Goal: Information Seeking & Learning: Learn about a topic

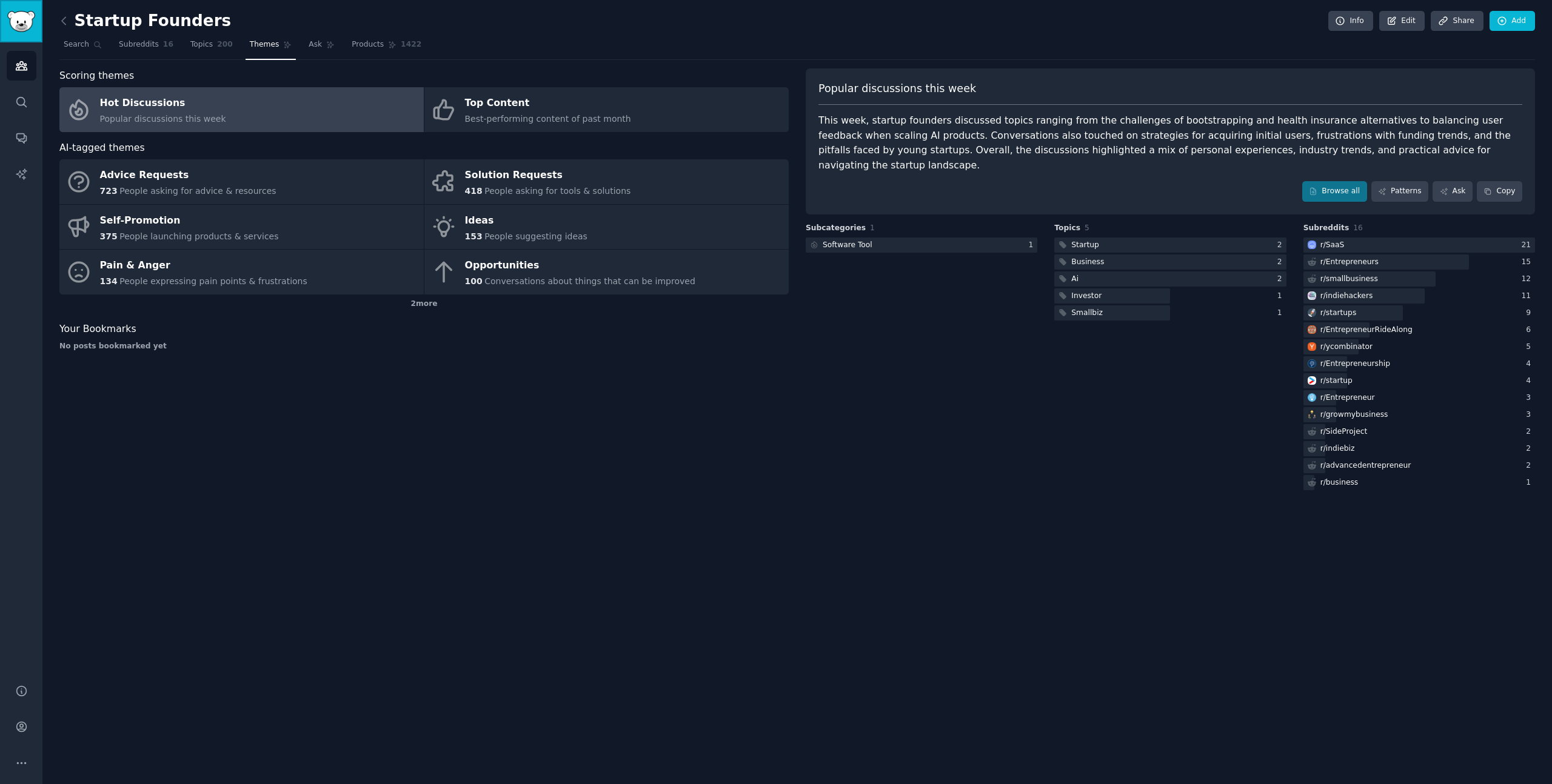
click at [12, 20] on img "Sidebar" at bounding box center [20, 21] width 28 height 21
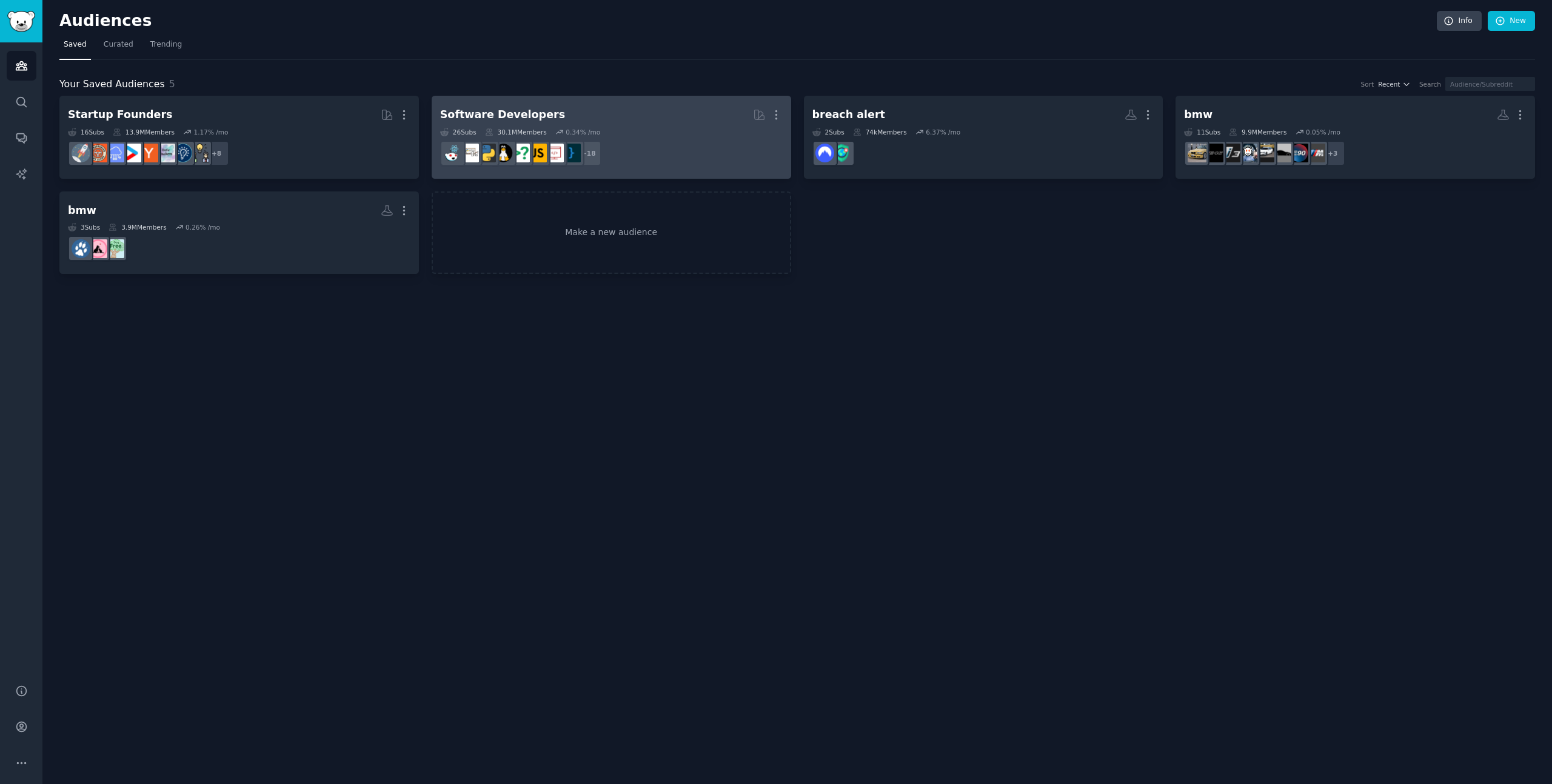
click at [688, 143] on dd "+ 18" at bounding box center [611, 153] width 342 height 34
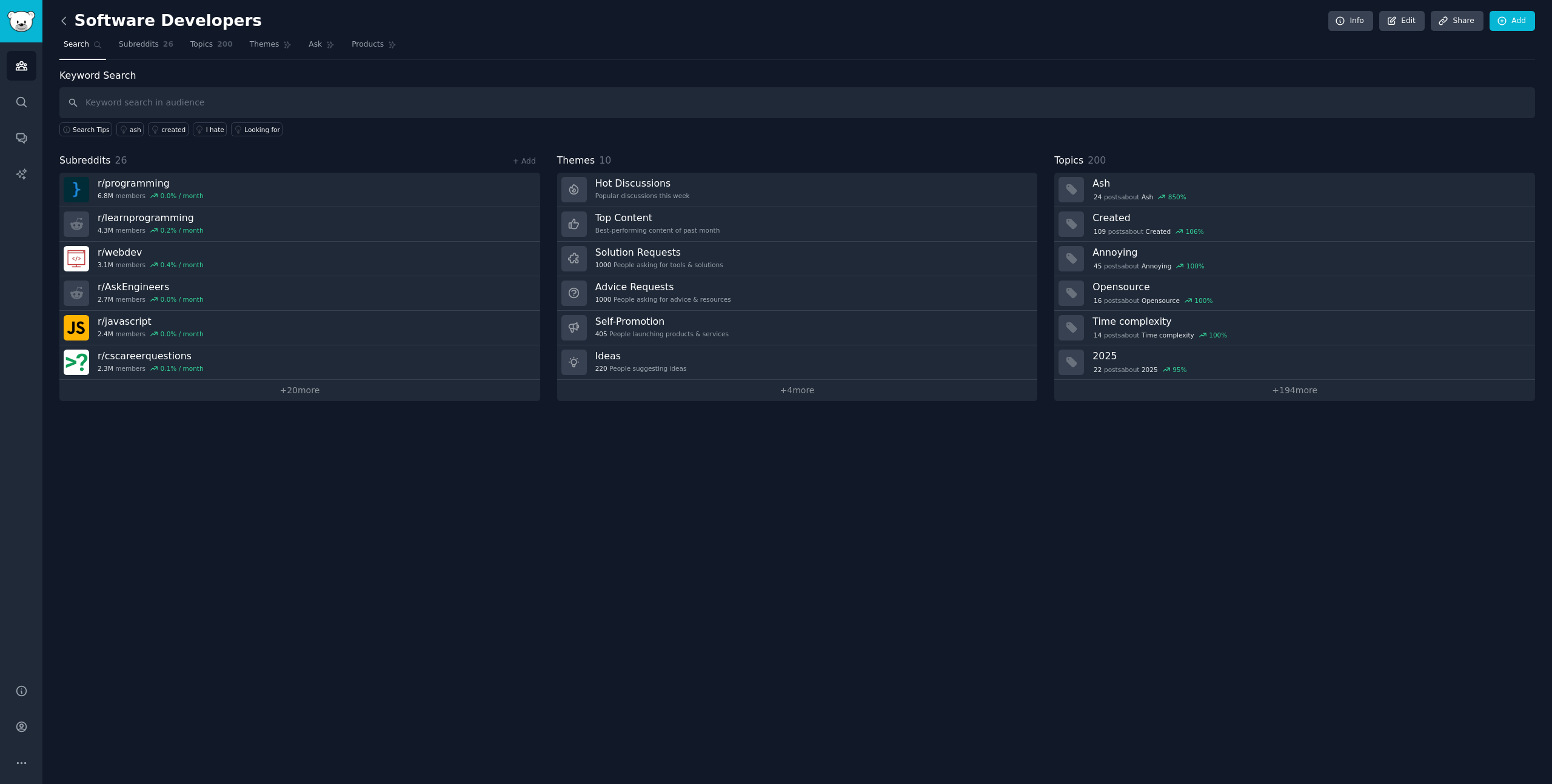
click at [64, 18] on icon at bounding box center [63, 20] width 4 height 7
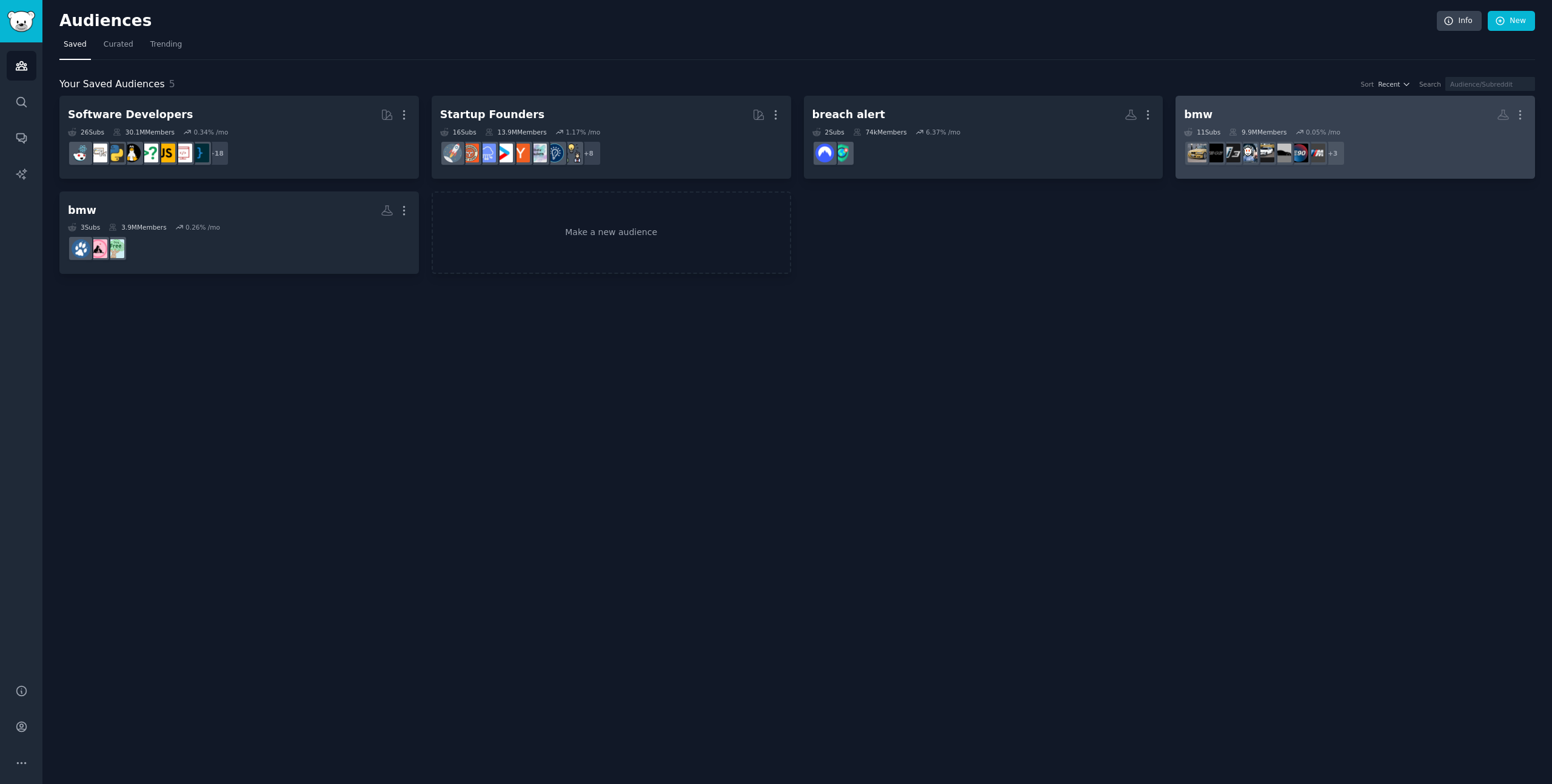
click at [1223, 109] on h2 "bmw More" at bounding box center [1354, 115] width 342 height 21
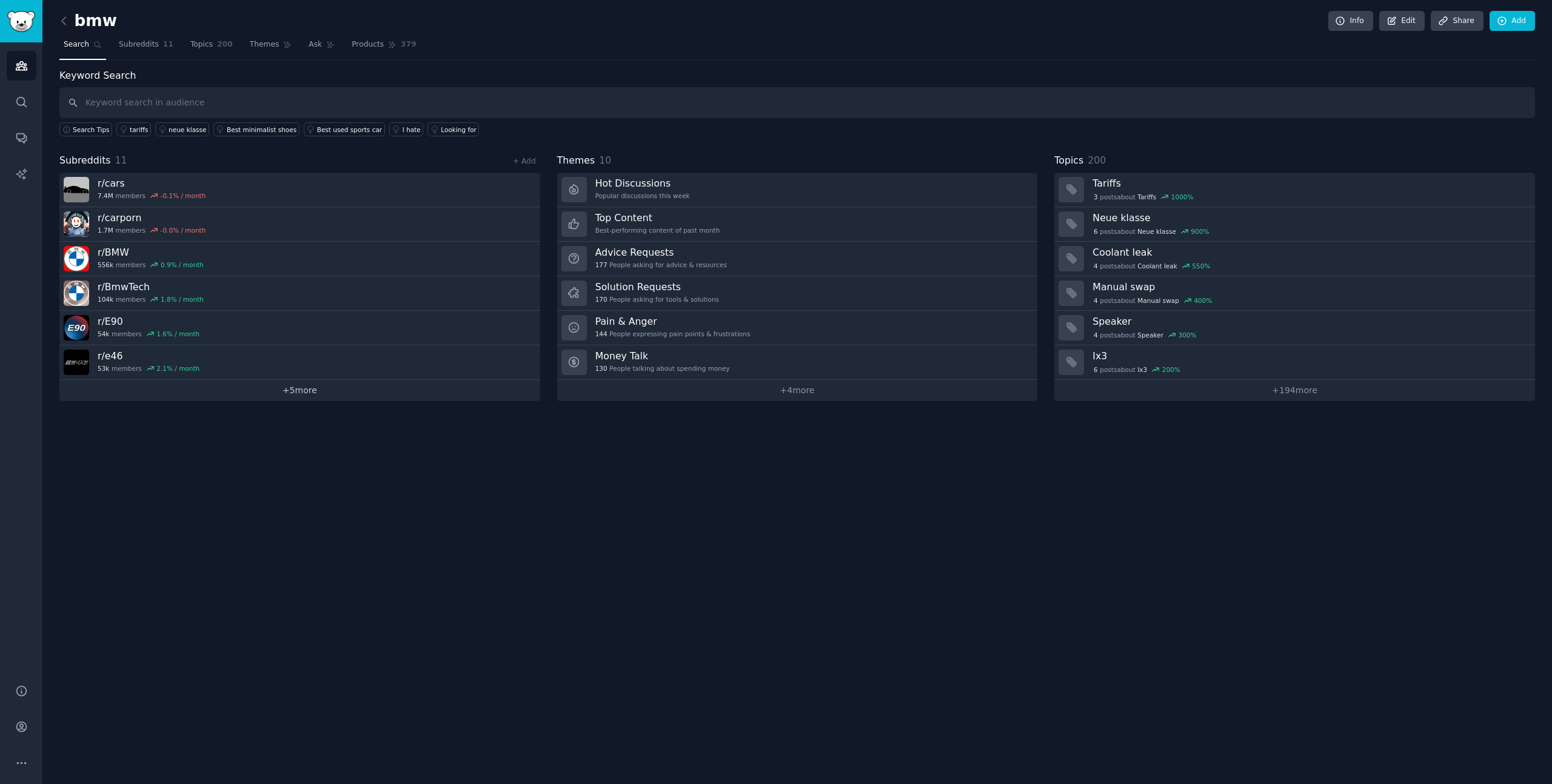
click at [316, 393] on link "+ 5 more" at bounding box center [299, 391] width 481 height 21
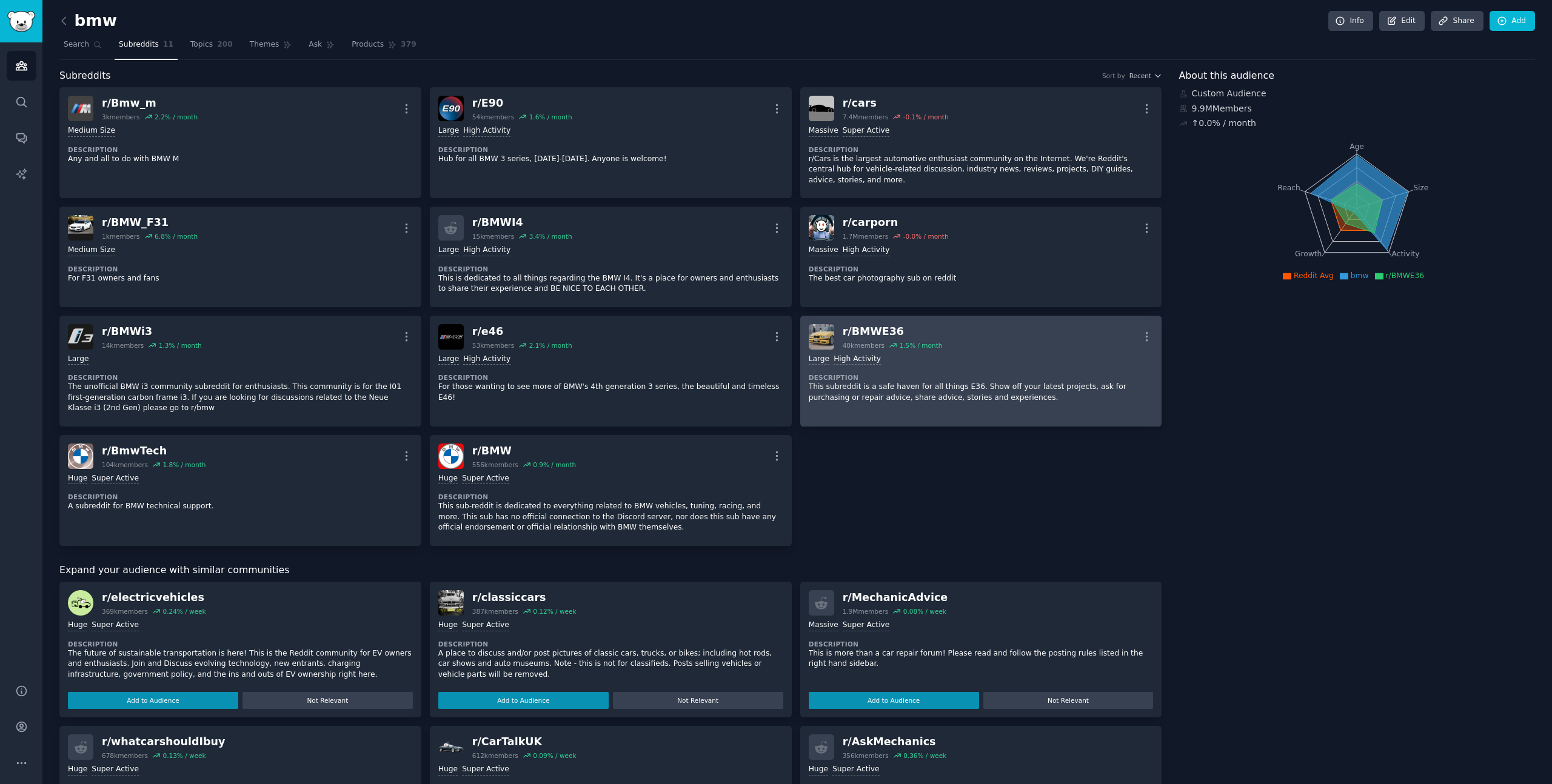
click at [994, 354] on div "Large High Activity" at bounding box center [981, 360] width 345 height 12
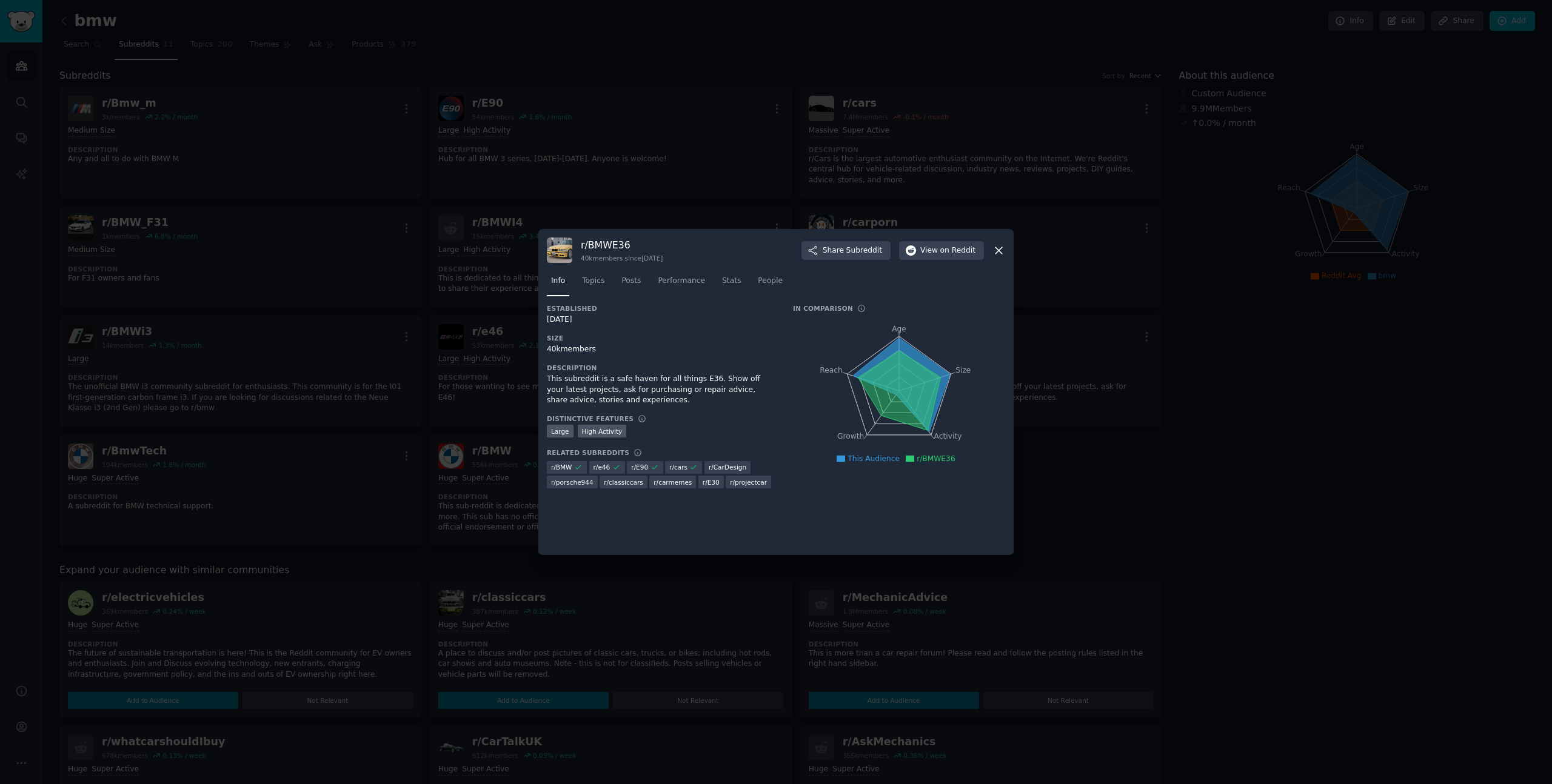
click at [914, 379] on icon at bounding box center [898, 390] width 82 height 79
click at [913, 355] on icon at bounding box center [900, 385] width 97 height 95
click at [593, 279] on span "Topics" at bounding box center [592, 281] width 22 height 11
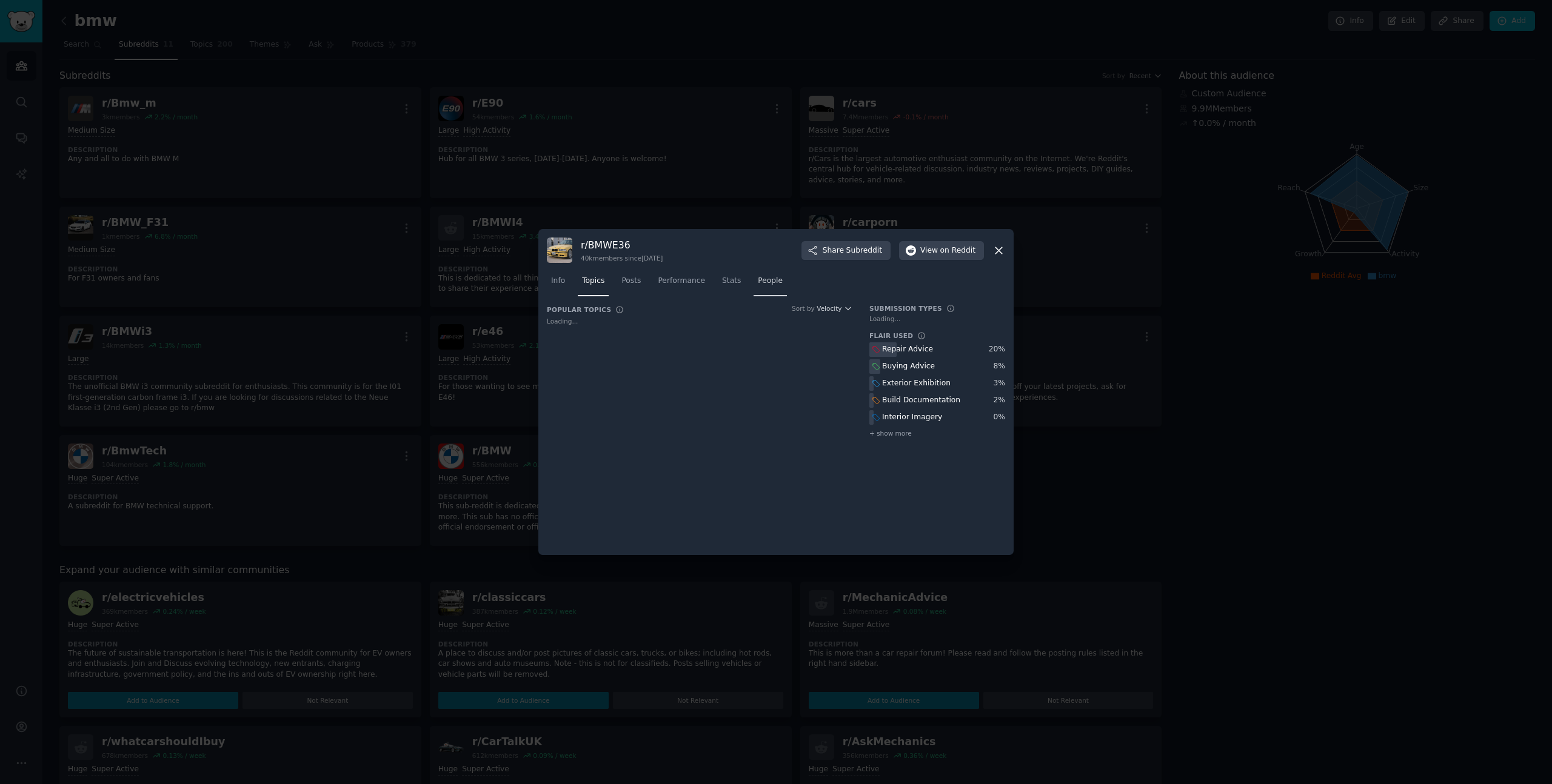
click at [764, 279] on span "People" at bounding box center [770, 281] width 24 height 11
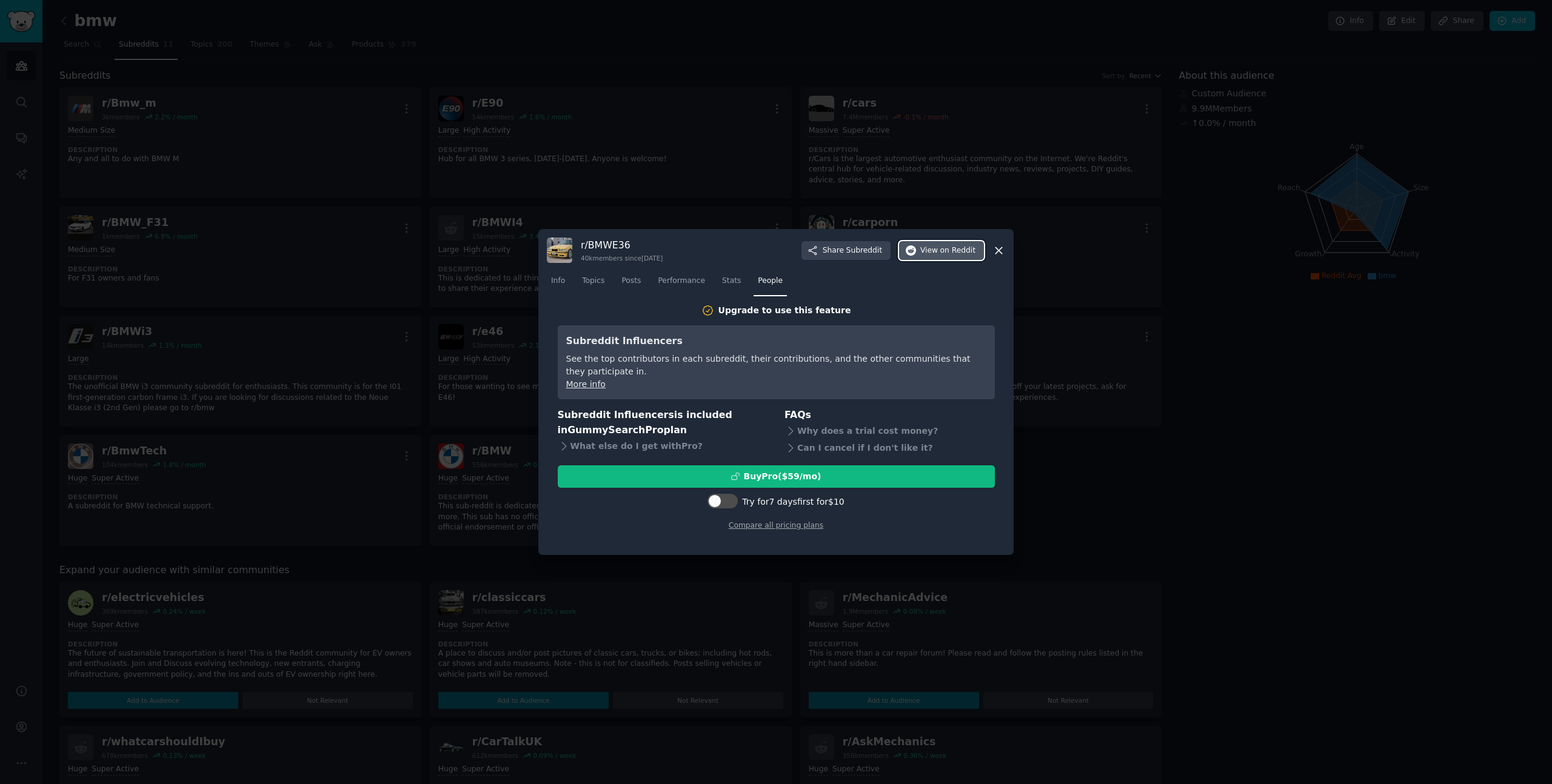
click at [964, 252] on span "on Reddit" at bounding box center [958, 251] width 35 height 11
